Goal: Task Accomplishment & Management: Use online tool/utility

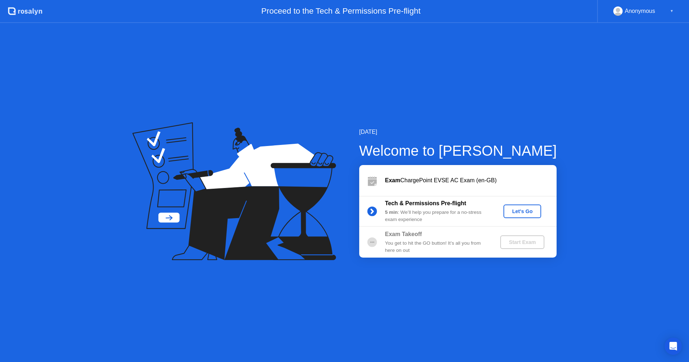
click at [530, 211] on div "Let's Go" at bounding box center [522, 211] width 32 height 6
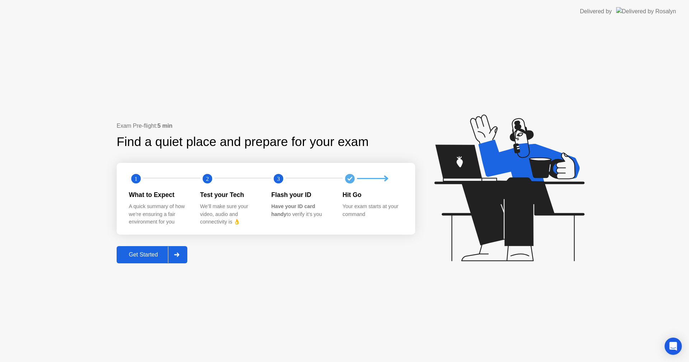
click at [140, 257] on div "Get Started" at bounding box center [143, 254] width 49 height 6
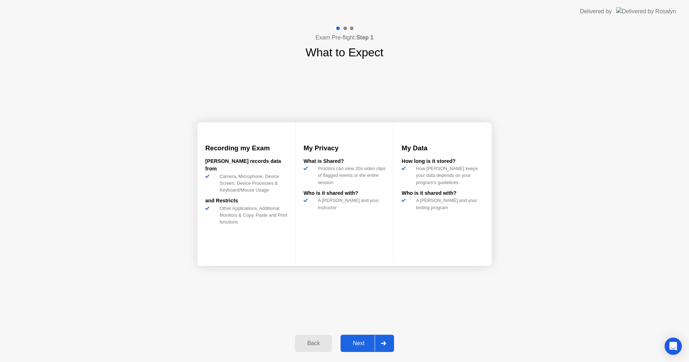
click at [359, 343] on div "Next" at bounding box center [359, 343] width 32 height 6
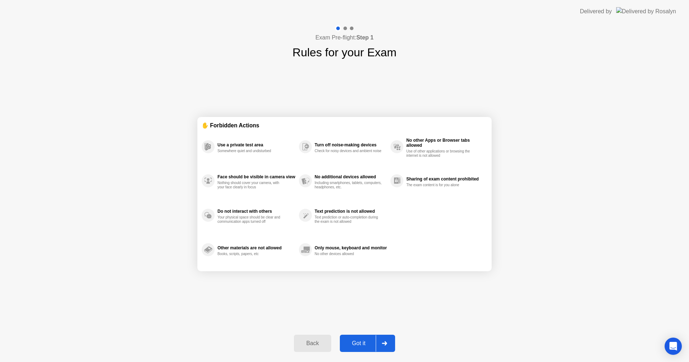
click at [362, 342] on div "Got it" at bounding box center [359, 343] width 34 height 6
select select "**********"
select select "*******"
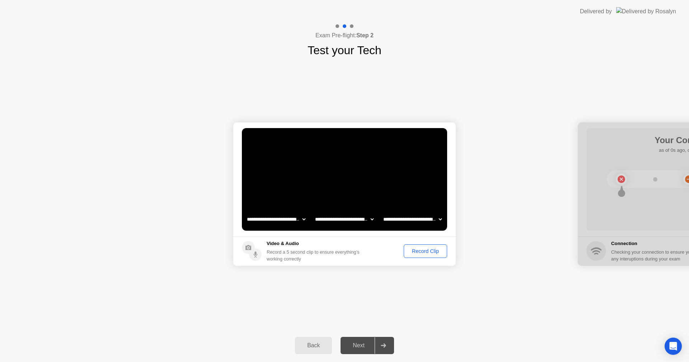
click at [429, 254] on div "Record Clip" at bounding box center [425, 251] width 38 height 6
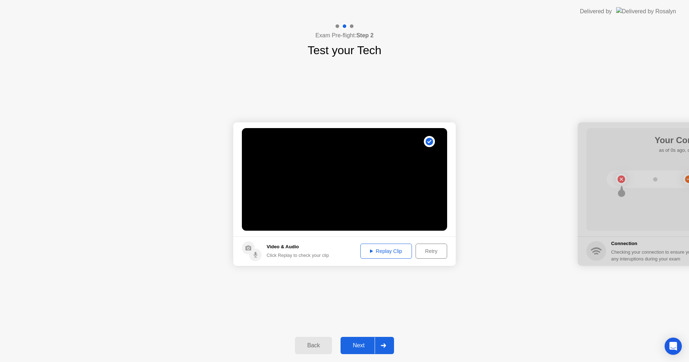
click at [395, 252] on div "Replay Clip" at bounding box center [386, 251] width 47 height 6
click at [366, 344] on div "Next" at bounding box center [359, 345] width 32 height 6
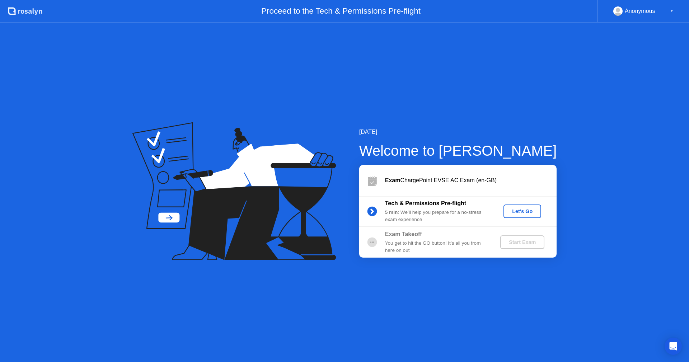
click at [518, 206] on button "Let's Go" at bounding box center [522, 211] width 38 height 14
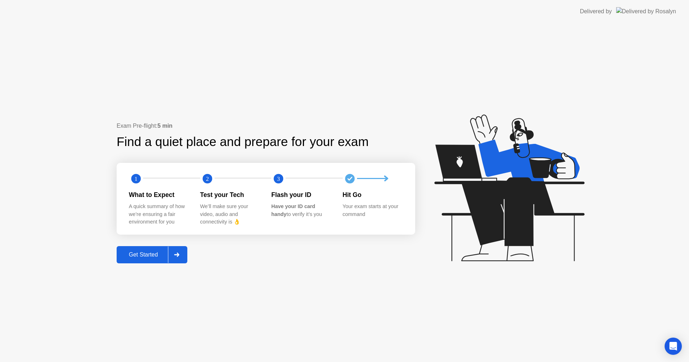
click at [161, 251] on div "Get Started" at bounding box center [143, 254] width 49 height 6
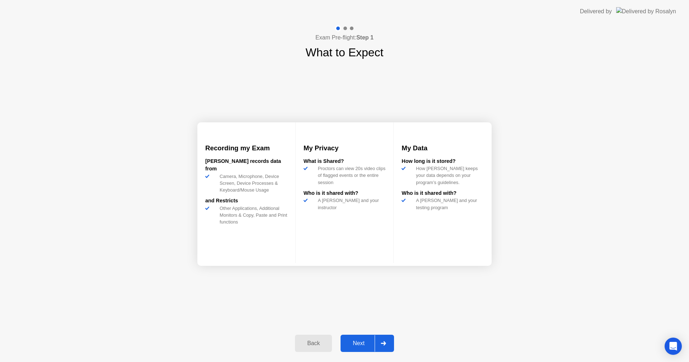
click at [345, 344] on div "Next" at bounding box center [359, 343] width 32 height 6
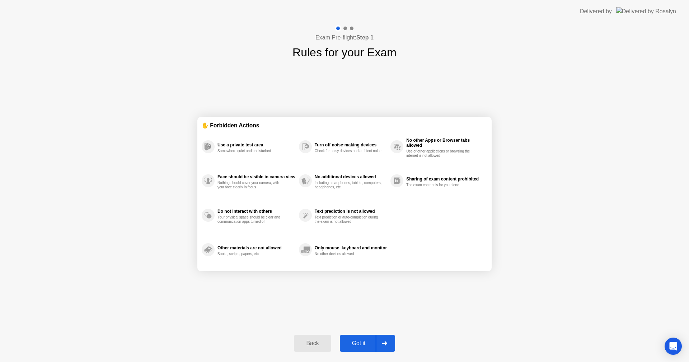
click at [368, 340] on div "Got it" at bounding box center [359, 343] width 34 height 6
select select "**********"
select select "*******"
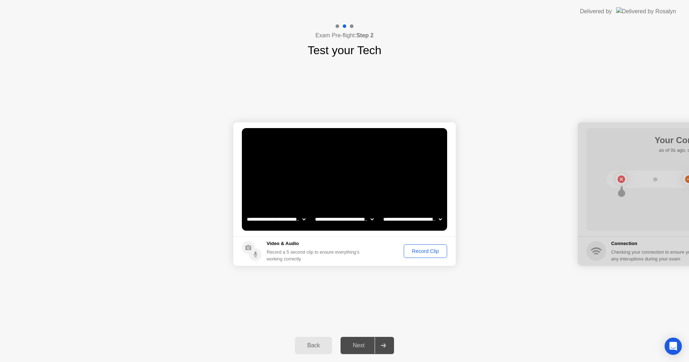
click at [433, 252] on div "Record Clip" at bounding box center [425, 251] width 38 height 6
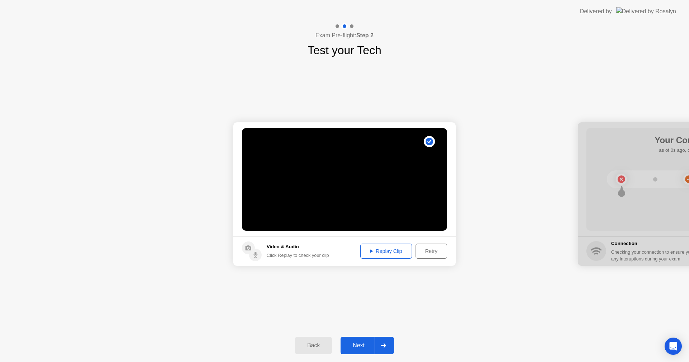
click at [359, 341] on button "Next" at bounding box center [366, 345] width 53 height 17
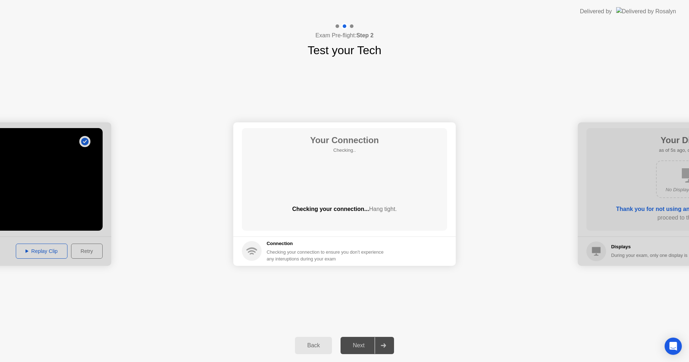
click at [379, 341] on div at bounding box center [382, 345] width 17 height 17
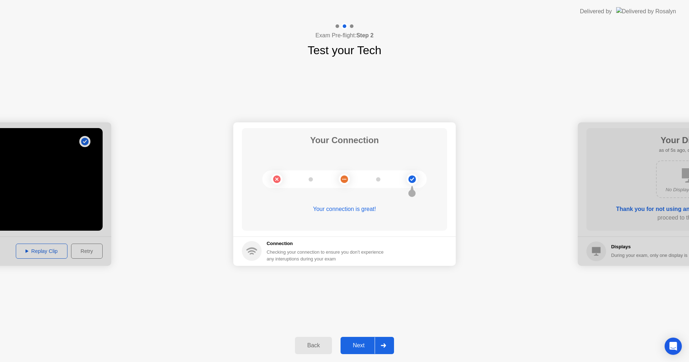
click at [358, 344] on div "Next" at bounding box center [359, 345] width 32 height 6
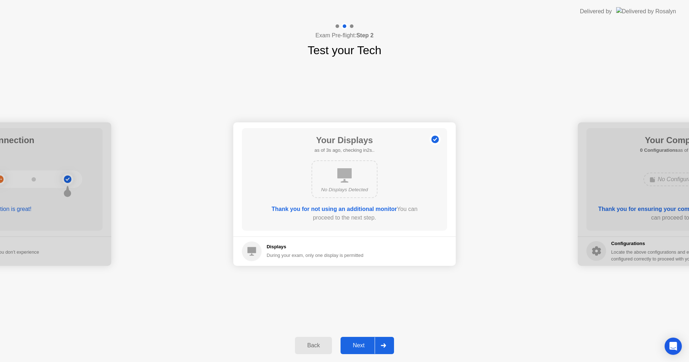
click at [358, 344] on div "Next" at bounding box center [359, 345] width 32 height 6
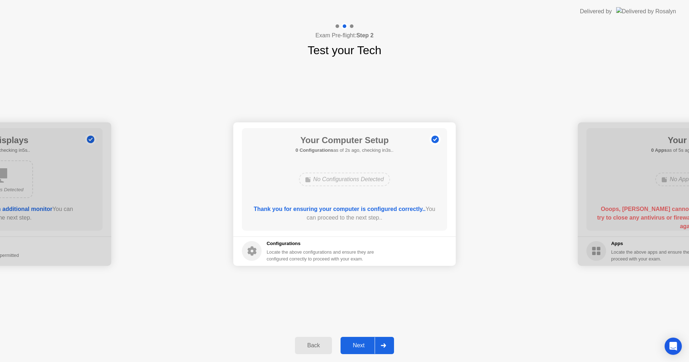
click at [358, 344] on div "Next" at bounding box center [359, 345] width 32 height 6
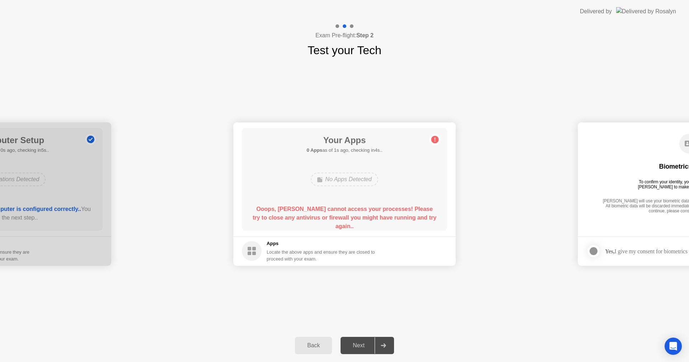
click at [358, 344] on div "Next" at bounding box center [359, 345] width 32 height 6
click at [255, 248] on rect at bounding box center [254, 249] width 4 height 4
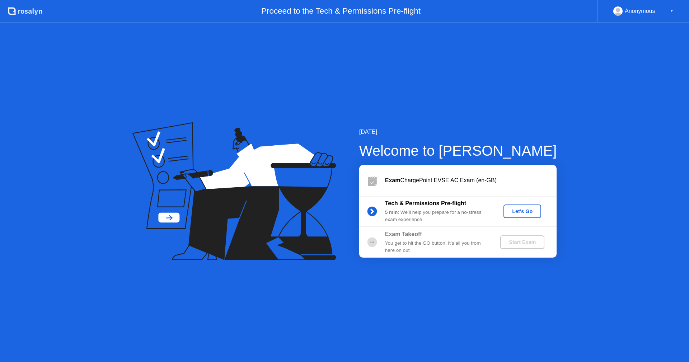
click at [515, 213] on div "Let's Go" at bounding box center [522, 211] width 32 height 6
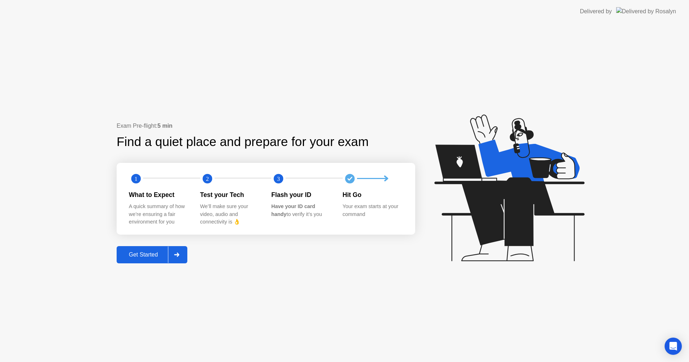
click at [146, 258] on div "Get Started" at bounding box center [143, 254] width 49 height 6
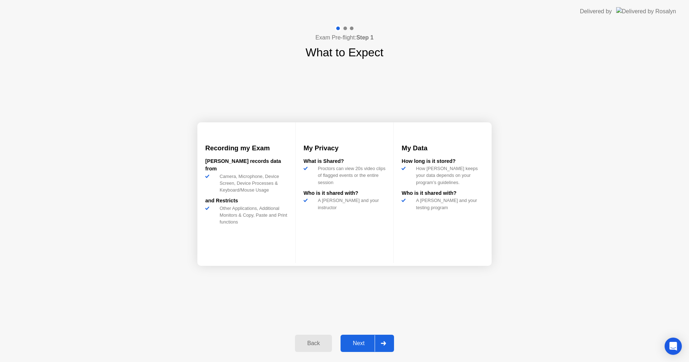
click at [345, 345] on div "Next" at bounding box center [359, 343] width 32 height 6
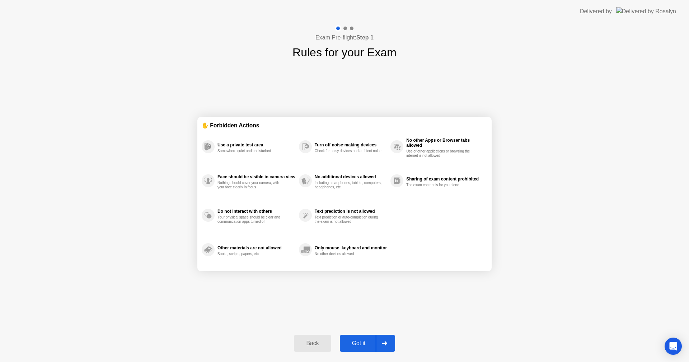
click at [349, 344] on div "Got it" at bounding box center [359, 343] width 34 height 6
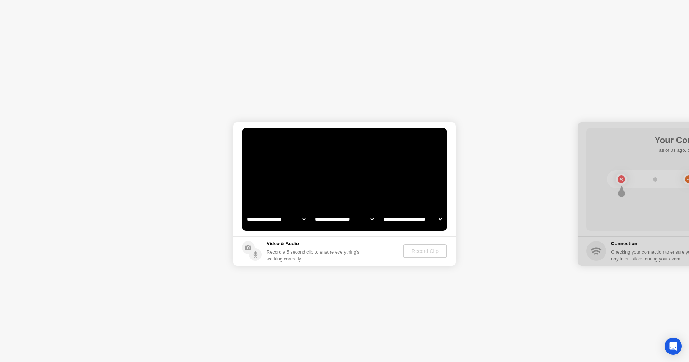
select select "**********"
select select "*******"
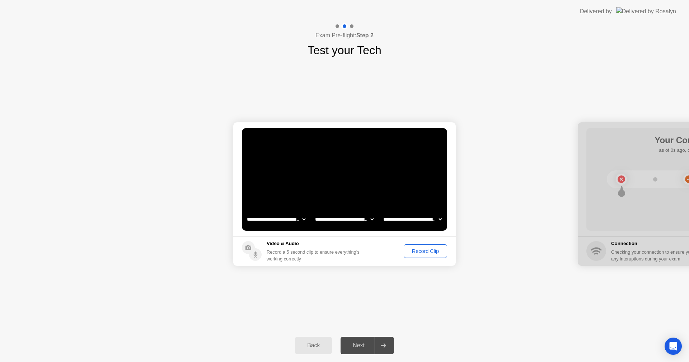
click at [414, 252] on div "Record Clip" at bounding box center [425, 251] width 38 height 6
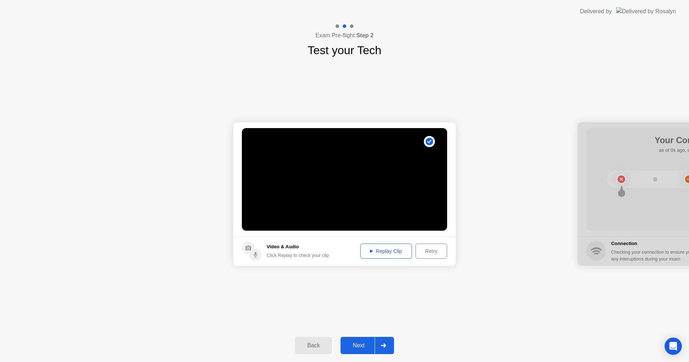
click at [588, 85] on div "**********" at bounding box center [344, 194] width 689 height 270
click at [366, 349] on div "Next" at bounding box center [359, 345] width 32 height 6
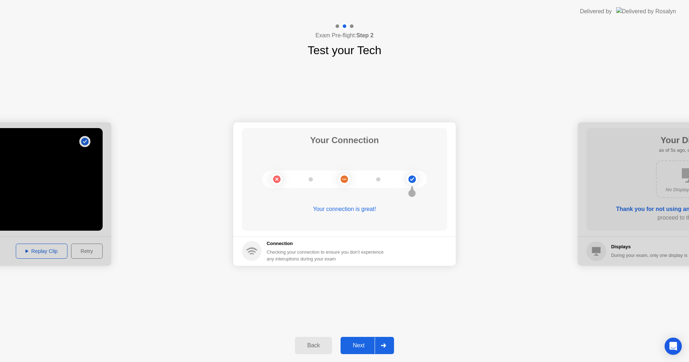
click at [363, 350] on button "Next" at bounding box center [366, 345] width 53 height 17
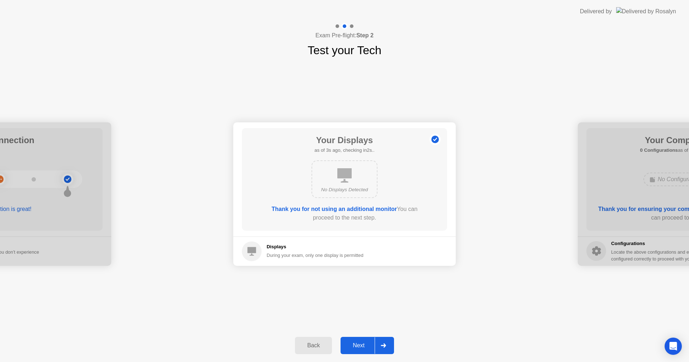
click at [359, 341] on button "Next" at bounding box center [366, 345] width 53 height 17
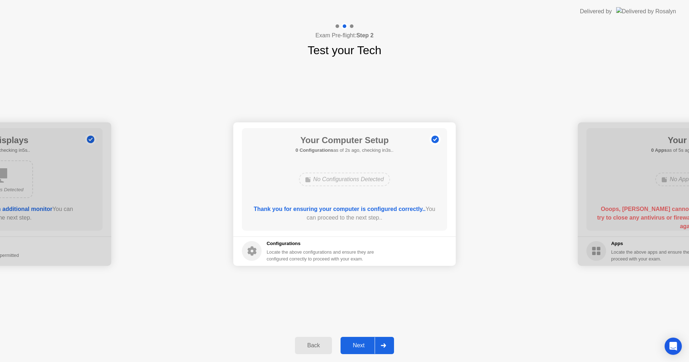
click at [359, 343] on div "Next" at bounding box center [359, 345] width 32 height 6
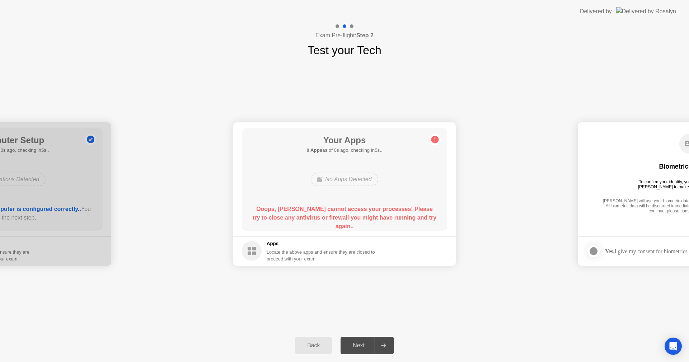
click at [250, 249] on rect at bounding box center [250, 249] width 4 height 4
click at [433, 138] on circle at bounding box center [435, 140] width 8 height 8
click at [288, 230] on div "Your Apps 0 Apps as of 4s ago, checking in1s.. No Apps Detected Ooops, [PERSON_…" at bounding box center [344, 179] width 205 height 103
click at [353, 310] on div "**********" at bounding box center [344, 194] width 689 height 270
click at [364, 349] on div "Next" at bounding box center [359, 345] width 32 height 6
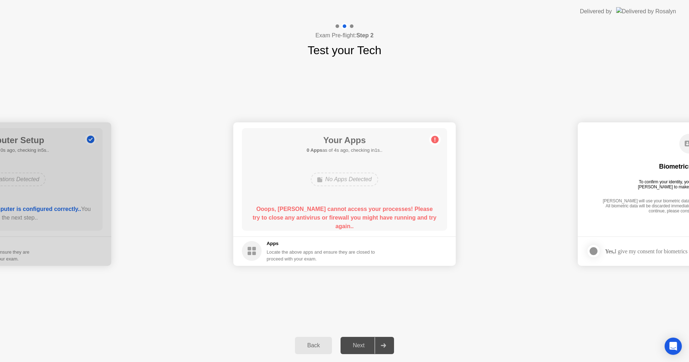
click at [354, 255] on div "Locate the above apps and ensure they are closed to proceed with your exam." at bounding box center [321, 256] width 109 height 14
click at [447, 245] on footer "Apps Locate the above apps and ensure they are closed to proceed with your exam." at bounding box center [344, 250] width 222 height 29
click at [562, 112] on div "**********" at bounding box center [344, 194] width 689 height 270
click at [434, 141] on circle at bounding box center [435, 140] width 8 height 8
drag, startPoint x: 307, startPoint y: 203, endPoint x: 507, endPoint y: 200, distance: 199.5
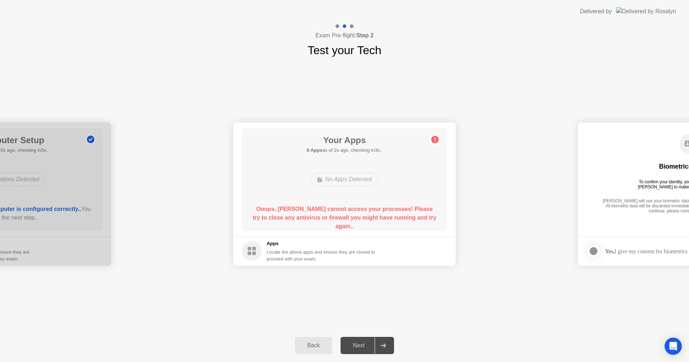
click at [317, 348] on div "Back" at bounding box center [313, 345] width 33 height 6
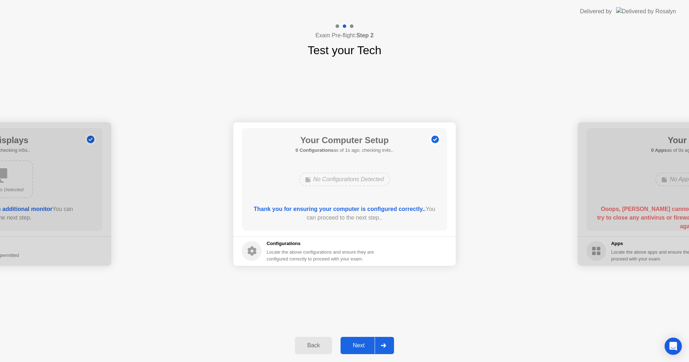
click at [356, 342] on div "Next" at bounding box center [359, 345] width 32 height 6
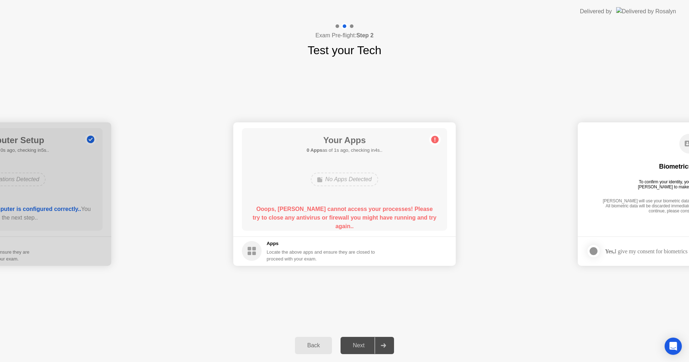
click at [311, 349] on div "Back" at bounding box center [313, 345] width 33 height 6
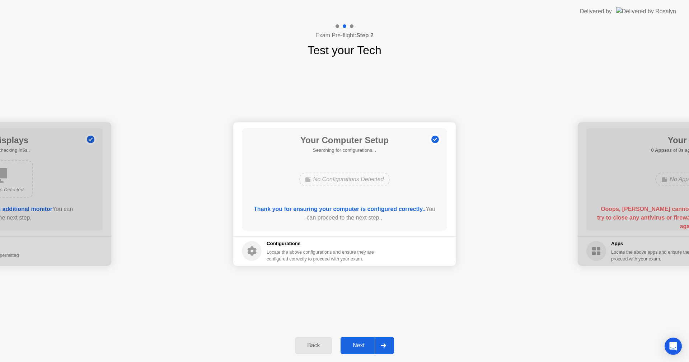
click at [314, 347] on div "Back" at bounding box center [313, 345] width 33 height 6
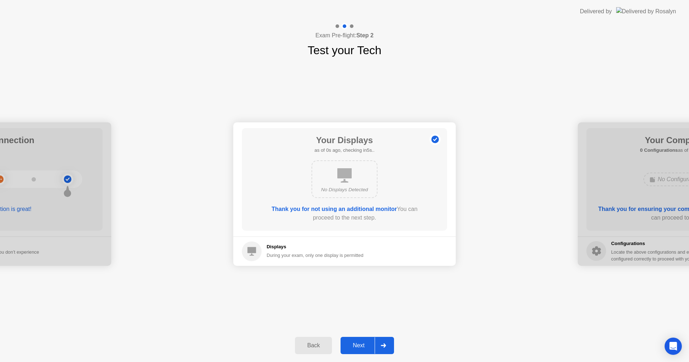
click at [314, 347] on div "Back" at bounding box center [313, 345] width 33 height 6
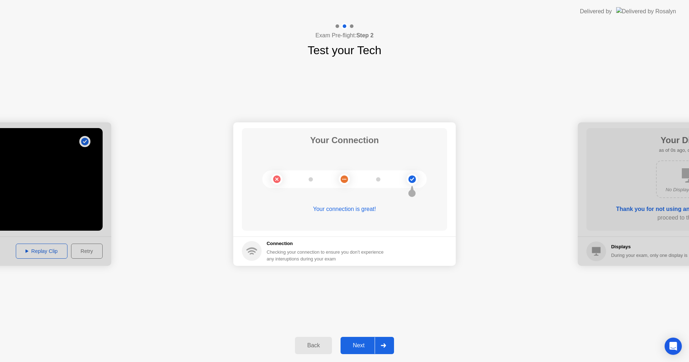
click at [314, 347] on div "Back" at bounding box center [313, 345] width 33 height 6
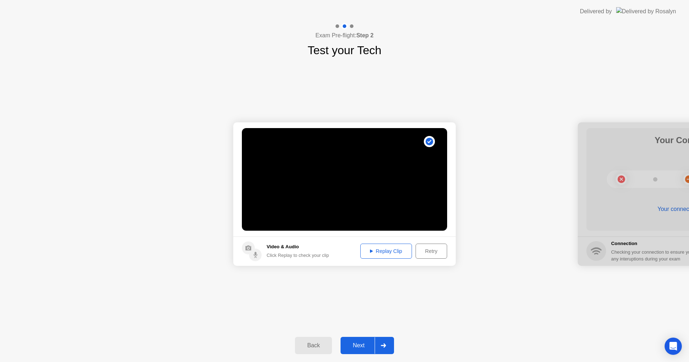
click at [314, 347] on div "Back" at bounding box center [313, 345] width 33 height 6
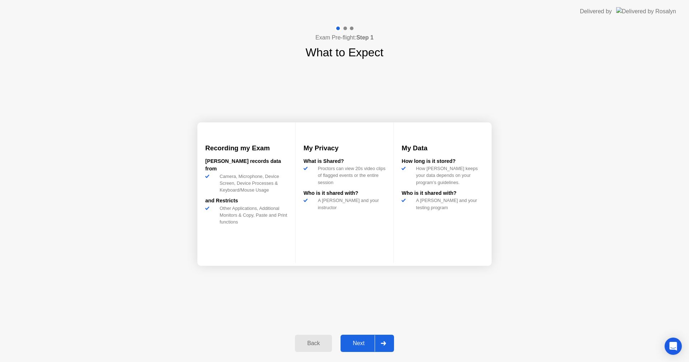
click at [316, 347] on div "Back" at bounding box center [313, 343] width 33 height 6
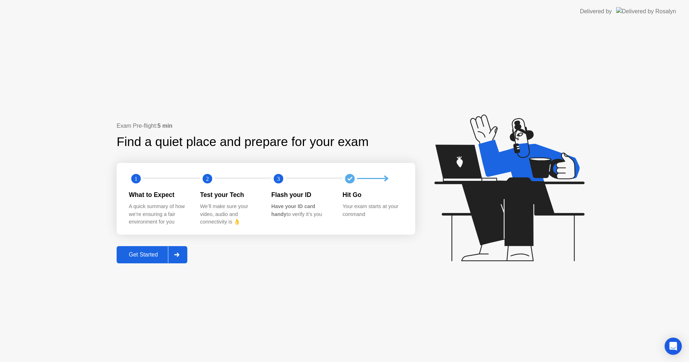
click at [181, 259] on div at bounding box center [176, 254] width 17 height 17
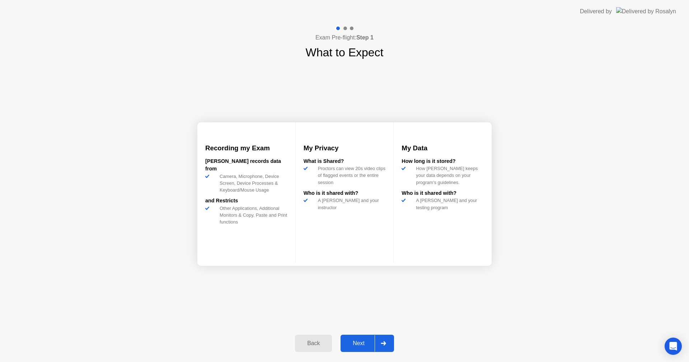
click at [330, 349] on button "Back" at bounding box center [313, 343] width 37 height 17
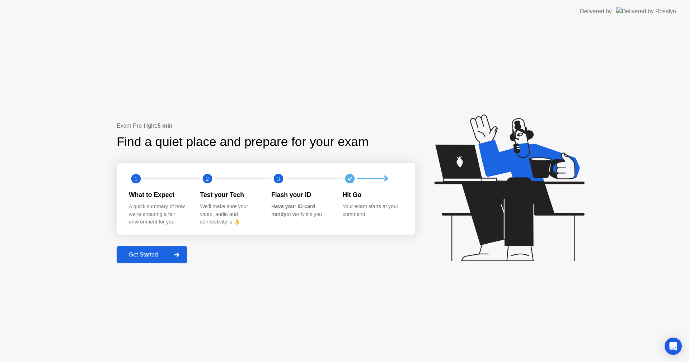
click at [327, 349] on div "Exam Pre-flight: 5 min Find a quiet place and prepare for your exam 1 2 3 What …" at bounding box center [344, 192] width 689 height 339
